Goal: Task Accomplishment & Management: Use online tool/utility

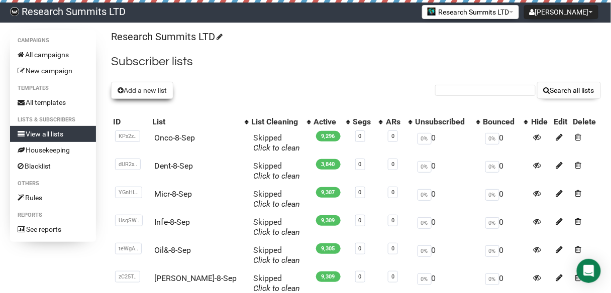
click at [143, 85] on button "Add a new list" at bounding box center [142, 90] width 62 height 17
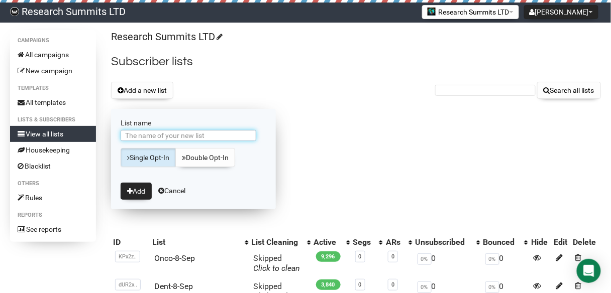
click at [194, 132] on input "List name" at bounding box center [189, 135] width 136 height 11
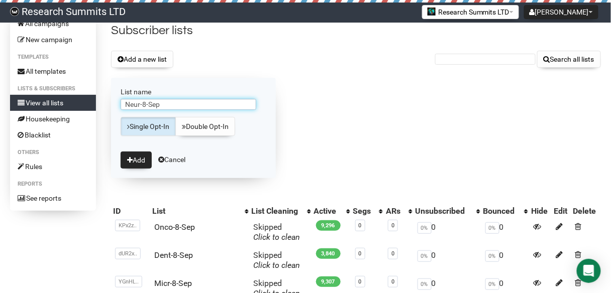
scroll to position [40, 0]
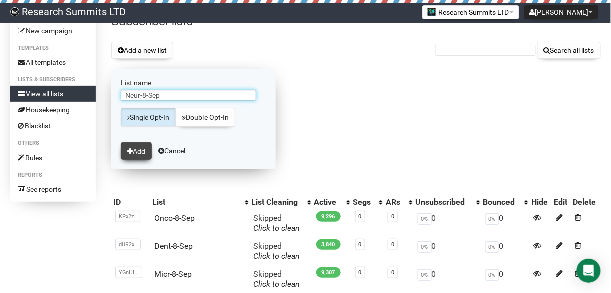
type input "Neur-8-Sep"
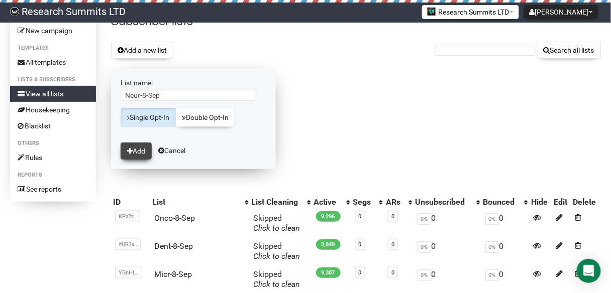
click at [142, 148] on button "Add" at bounding box center [136, 151] width 31 height 17
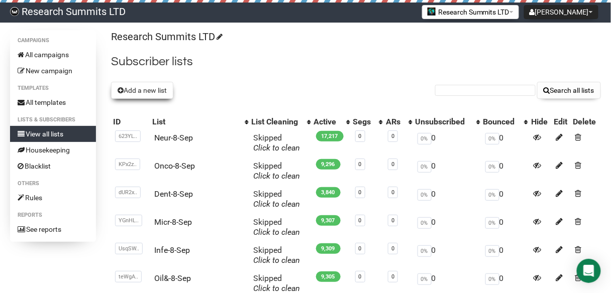
click at [172, 87] on button "Add a new list" at bounding box center [142, 90] width 62 height 17
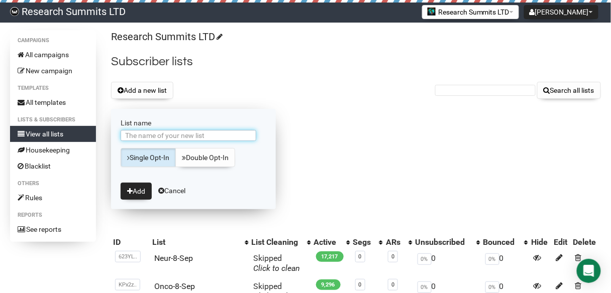
click at [172, 134] on input "List name" at bounding box center [189, 135] width 136 height 11
type input "Cyber-8-Sep"
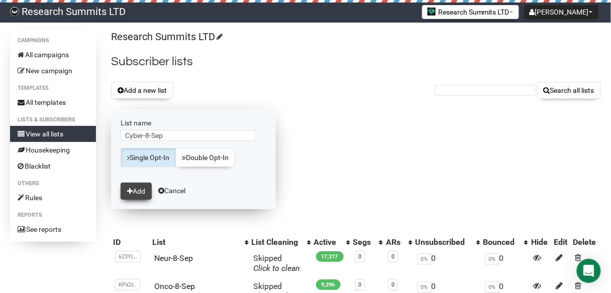
click at [137, 190] on button "Add" at bounding box center [136, 191] width 31 height 17
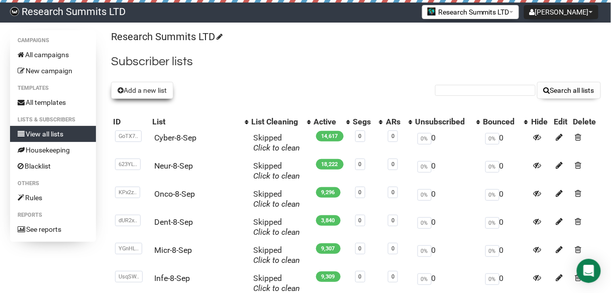
click at [138, 89] on button "Add a new list" at bounding box center [142, 90] width 62 height 17
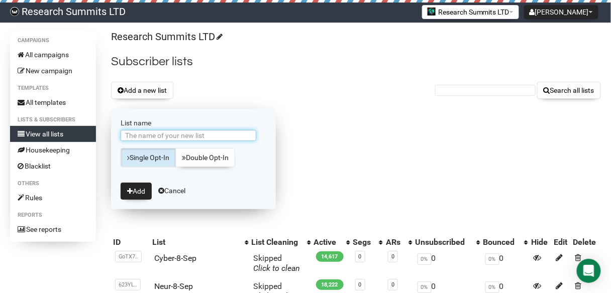
click at [199, 135] on input "List name" at bounding box center [189, 135] width 136 height 11
click at [145, 134] on input "Alter-5-Sep" at bounding box center [189, 135] width 136 height 11
type input "Alter-8-Sep"
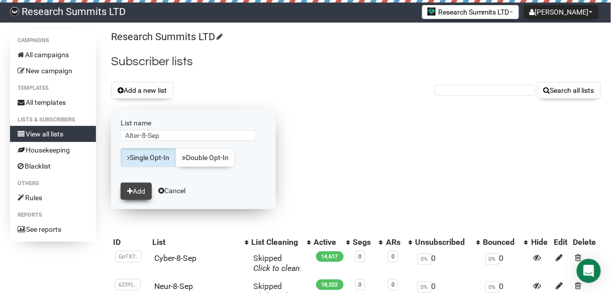
click at [134, 189] on button "Add" at bounding box center [136, 191] width 31 height 17
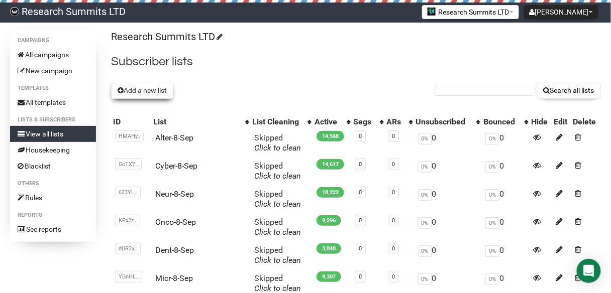
click at [147, 90] on button "Add a new list" at bounding box center [142, 90] width 62 height 17
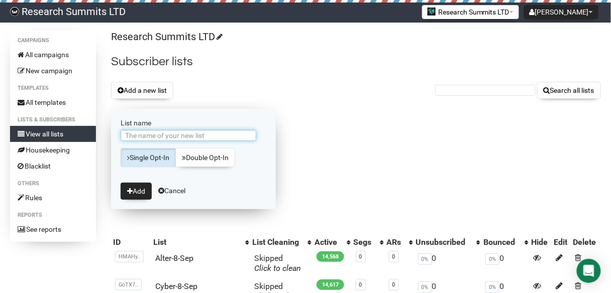
click at [162, 137] on input "List name" at bounding box center [189, 135] width 136 height 11
click at [143, 136] on input "AIin-5-Sep" at bounding box center [189, 135] width 136 height 11
type input "AIin-8-Sep"
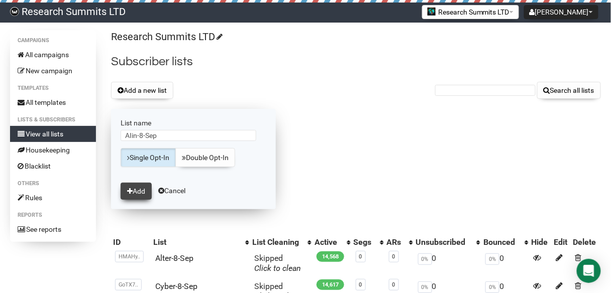
click at [137, 190] on button "Add" at bounding box center [136, 191] width 31 height 17
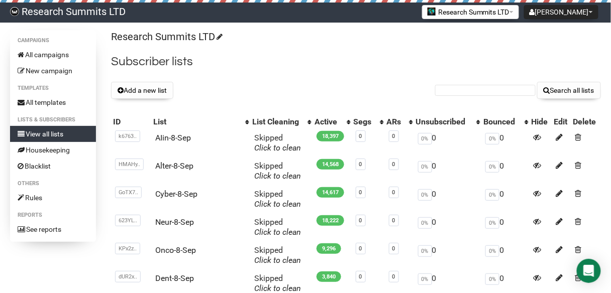
click at [152, 92] on button "Add a new list" at bounding box center [142, 90] width 62 height 17
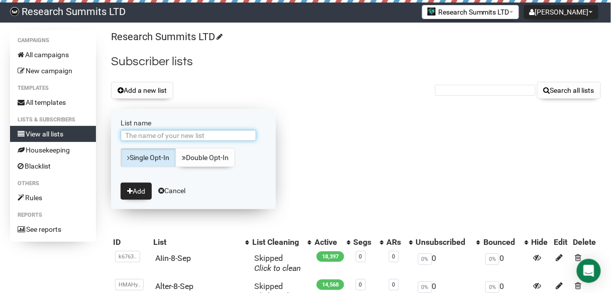
click at [156, 134] on input "List name" at bounding box center [189, 135] width 136 height 11
type input "I"
click at [145, 133] on input "AIin-5-Sep" at bounding box center [189, 135] width 136 height 11
click at [142, 136] on input "AIin-5-Sep" at bounding box center [189, 135] width 136 height 11
click at [164, 135] on input "AIin-8-Sep" at bounding box center [189, 135] width 136 height 11
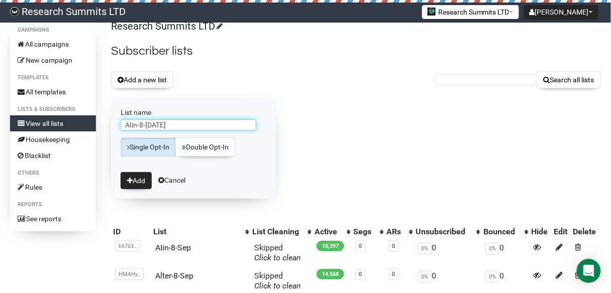
scroll to position [40, 0]
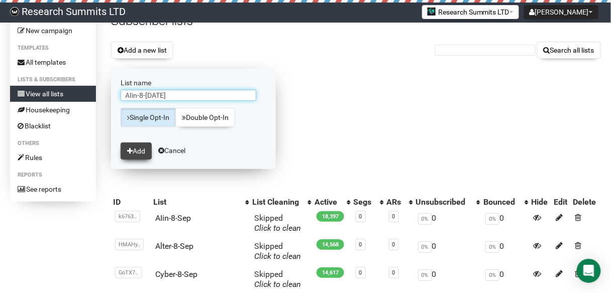
type input "AIin-8-Sep 2"
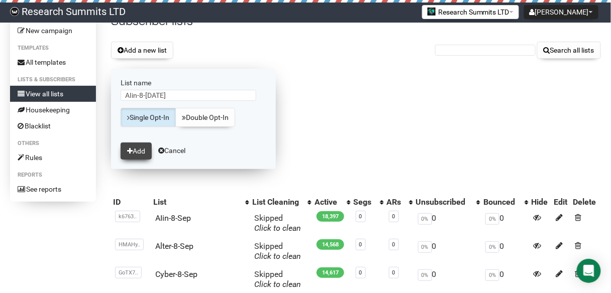
click at [140, 151] on button "Add" at bounding box center [136, 151] width 31 height 17
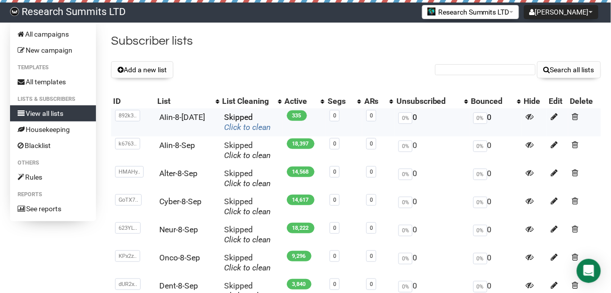
scroll to position [40, 0]
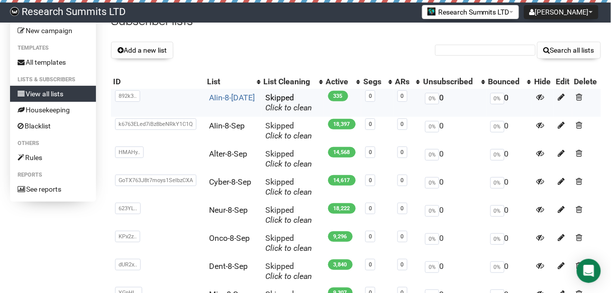
click at [233, 99] on link "AIin-8-[DATE]" at bounding box center [232, 98] width 46 height 10
